Goal: Navigation & Orientation: Find specific page/section

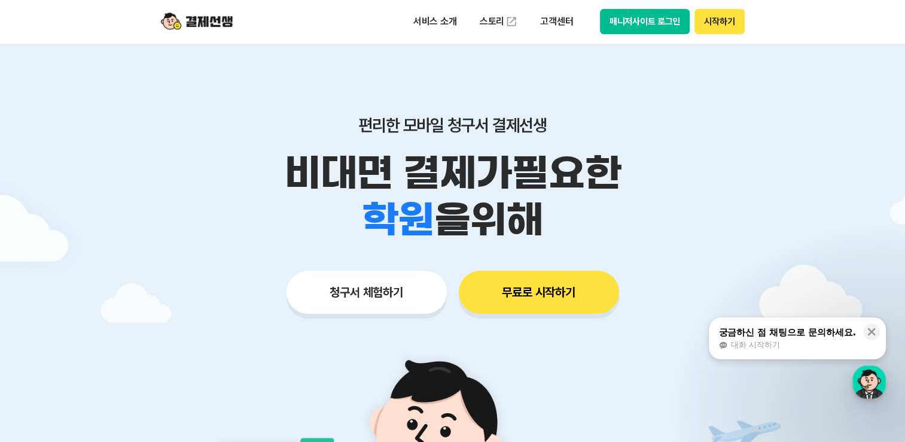
click at [641, 17] on button "매니저사이트 로그인" at bounding box center [645, 21] width 90 height 25
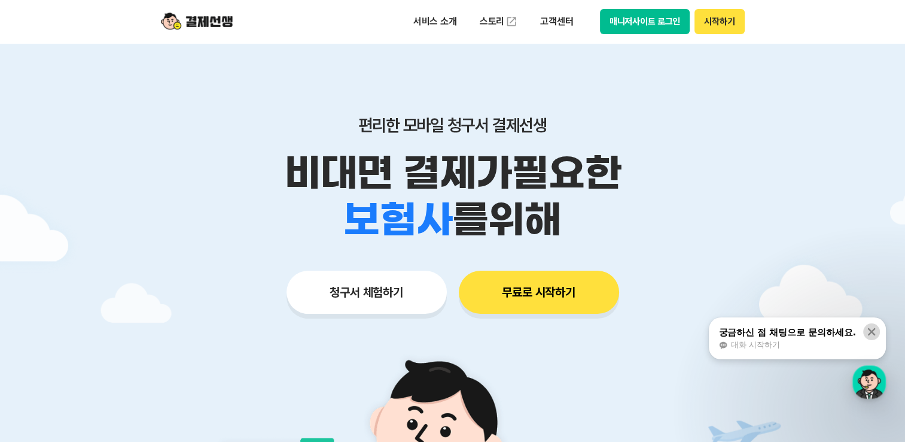
click at [871, 333] on icon at bounding box center [872, 331] width 12 height 12
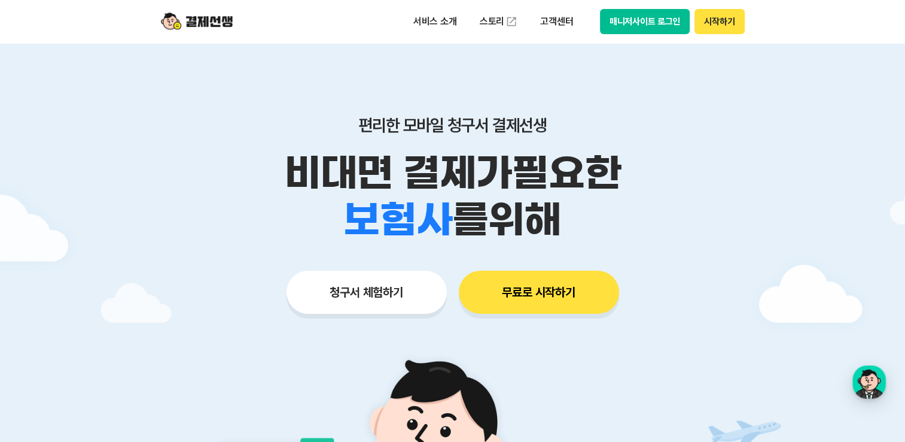
click at [763, 174] on div at bounding box center [452, 358] width 905 height 631
click at [633, 20] on button "매니저사이트 로그인" at bounding box center [645, 21] width 90 height 25
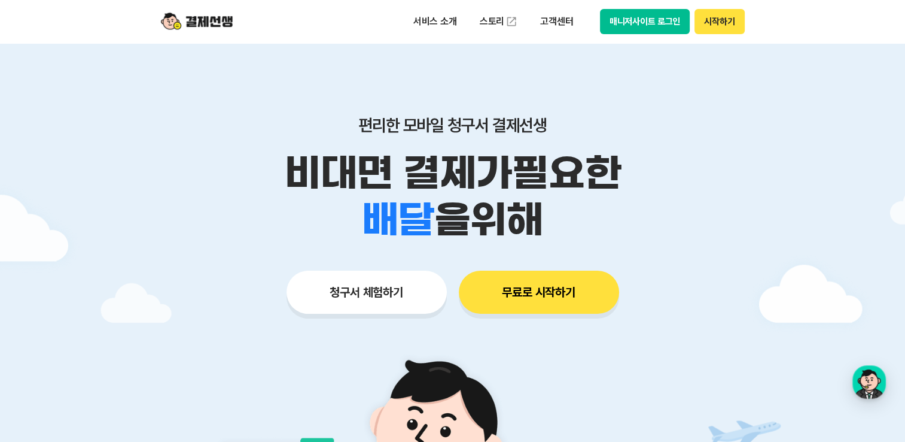
click at [711, 305] on div "청구서 체험하기 무료로 시작하기" at bounding box center [453, 291] width 613 height 43
click at [641, 25] on button "매니저사이트 로그인" at bounding box center [645, 21] width 90 height 25
click at [600, 9] on button "매니저사이트 로그인" at bounding box center [645, 21] width 90 height 25
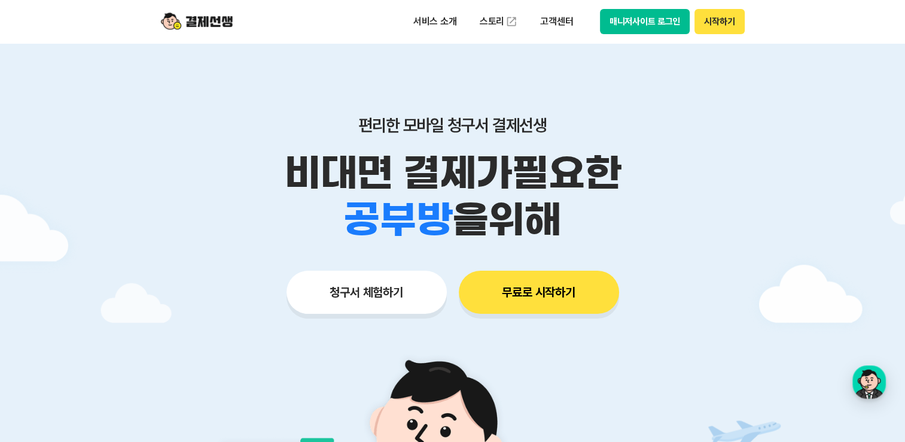
click at [637, 22] on button "매니저사이트 로그인" at bounding box center [645, 21] width 90 height 25
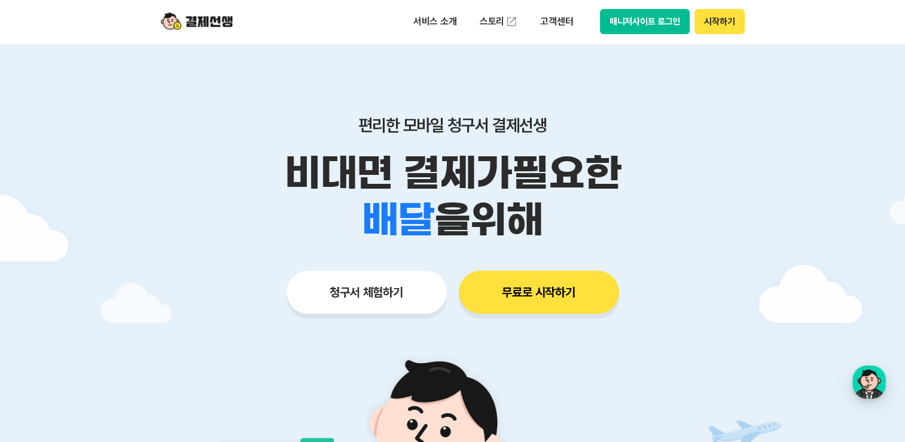
click at [734, 190] on p "비대면 결제가 필요한" at bounding box center [453, 173] width 613 height 47
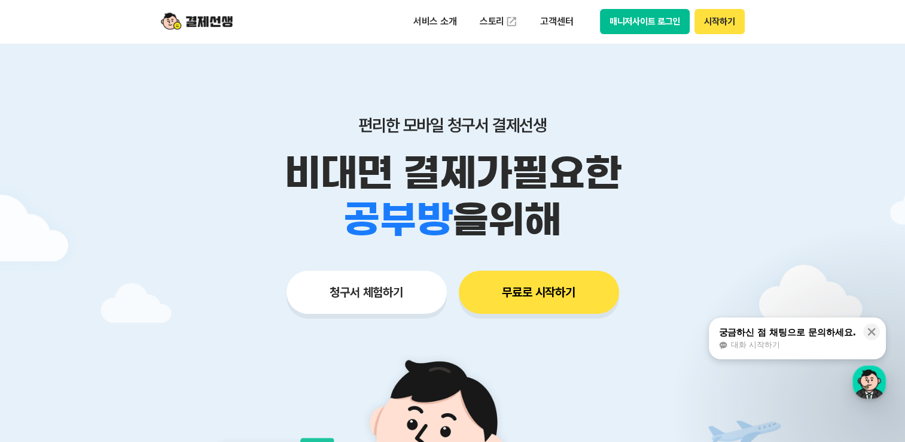
click at [653, 19] on button "매니저사이트 로그인" at bounding box center [645, 21] width 90 height 25
